Goal: Navigation & Orientation: Go to known website

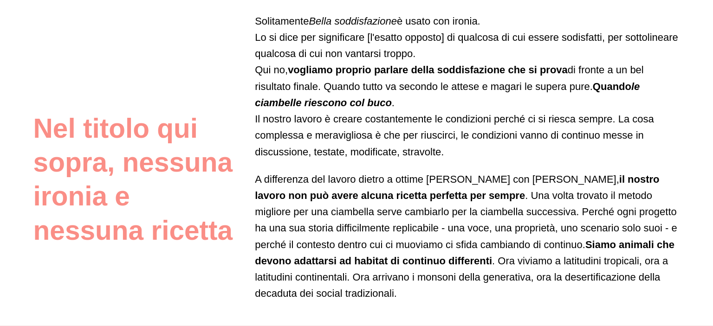
scroll to position [557, 0]
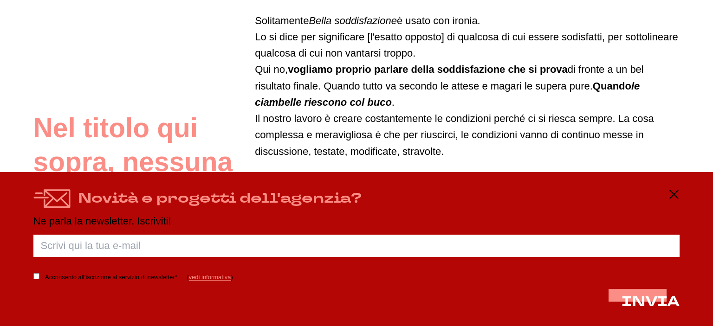
click at [671, 192] on icon at bounding box center [674, 194] width 11 height 11
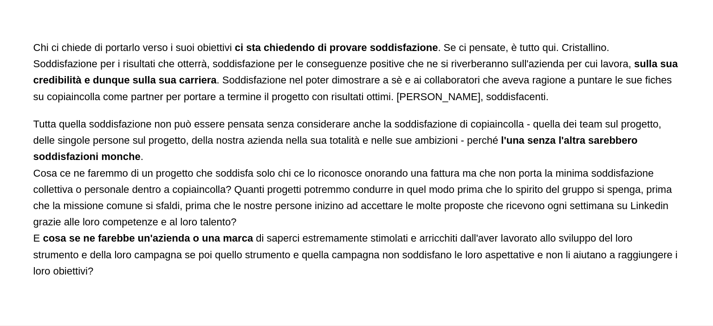
scroll to position [1533, 0]
click at [180, 289] on div "[PERSON_NAME] ci chiede di portarlo verso i suoi obiettivi ci sta chiedendo di …" at bounding box center [356, 189] width 647 height 300
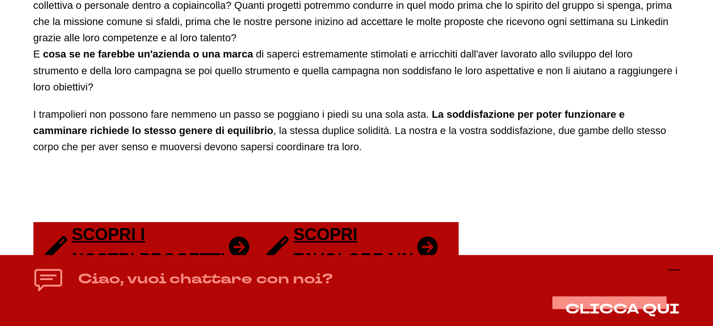
click at [675, 267] on icon at bounding box center [674, 270] width 11 height 11
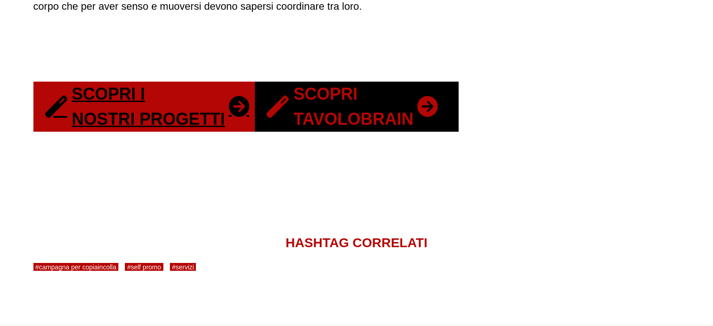
scroll to position [1858, 0]
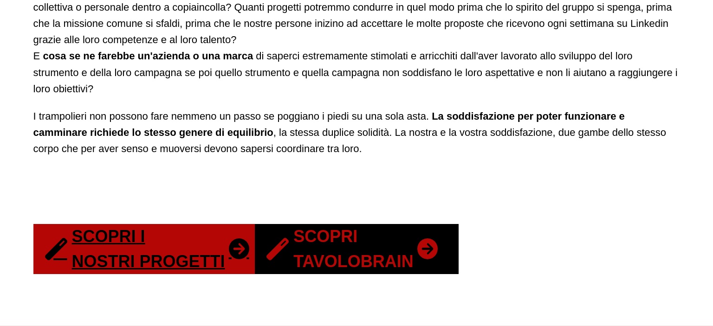
click at [360, 261] on link "Scopri Tavolobrain" at bounding box center [357, 249] width 204 height 50
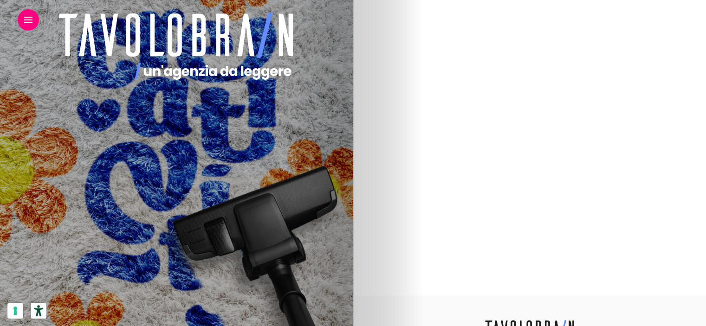
scroll to position [2215, 0]
